Goal: Task Accomplishment & Management: Use online tool/utility

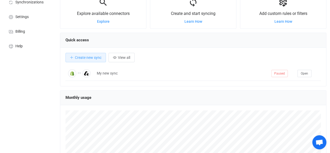
scroll to position [44, 0]
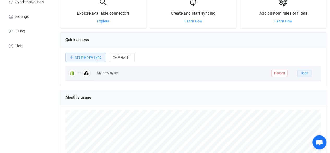
click at [303, 73] on span "Open" at bounding box center [304, 73] width 7 height 4
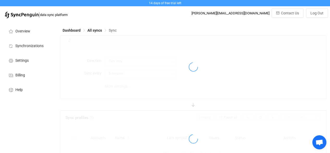
type input "15 minutes"
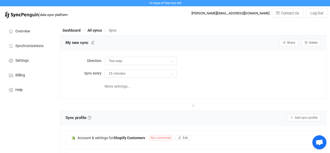
click at [90, 44] on span "My new sync" at bounding box center [80, 43] width 29 height 8
click at [120, 61] on input "Two-way" at bounding box center [141, 61] width 72 height 8
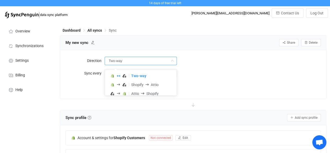
click at [120, 61] on input "Two-way" at bounding box center [141, 61] width 72 height 8
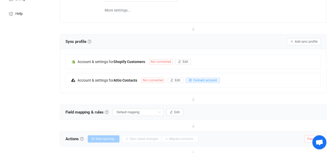
scroll to position [78, 0]
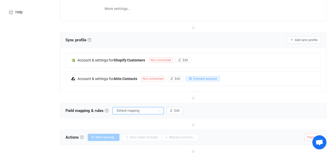
click at [153, 108] on input "Default mapping" at bounding box center [137, 110] width 51 height 7
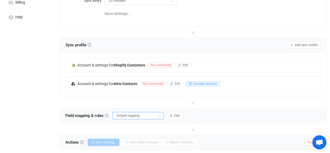
scroll to position [70, 0]
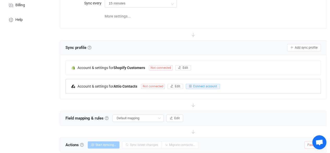
click at [160, 87] on span "Not connected" at bounding box center [153, 86] width 24 height 5
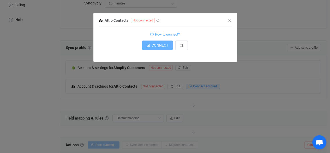
click at [164, 47] on button "CONNECT" at bounding box center [157, 44] width 31 height 9
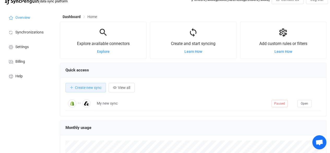
scroll to position [17, 0]
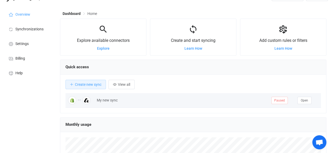
click at [279, 97] on span "Paused" at bounding box center [279, 100] width 16 height 7
